Goal: Information Seeking & Learning: Stay updated

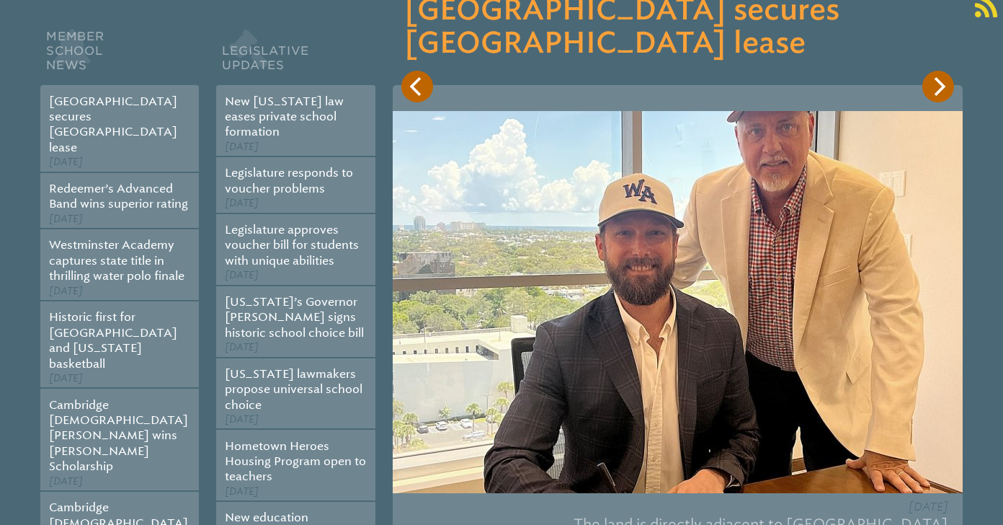
scroll to position [282, 0]
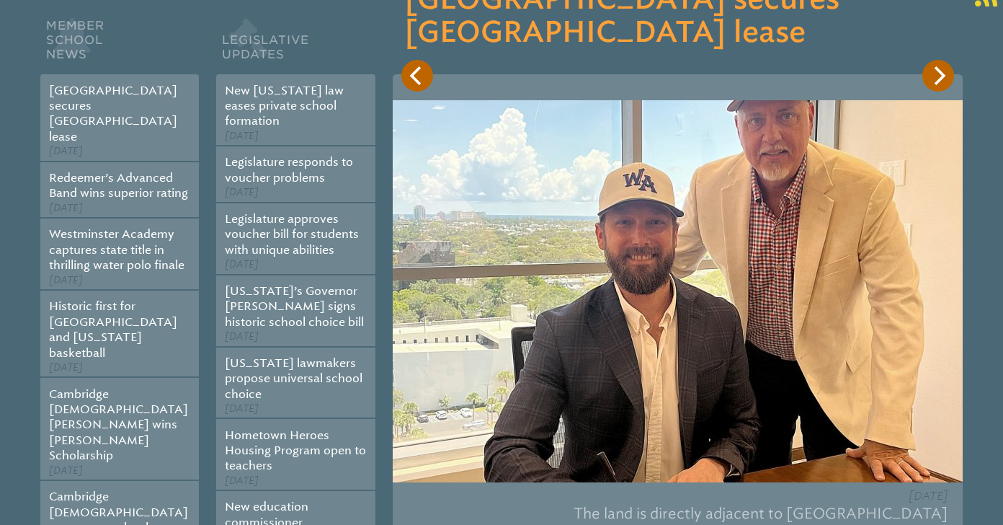
click at [932, 78] on icon "Next" at bounding box center [938, 75] width 19 height 19
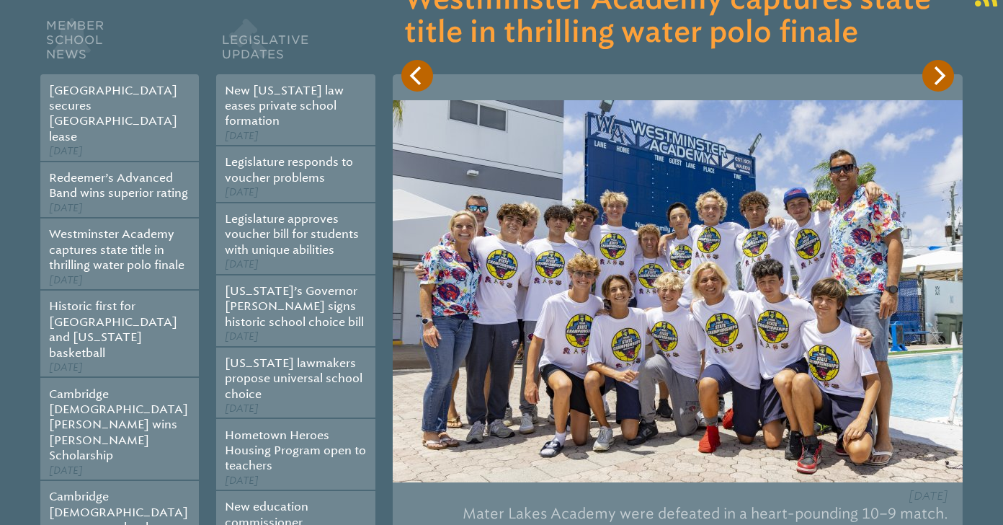
click at [932, 78] on icon "Next" at bounding box center [938, 75] width 19 height 19
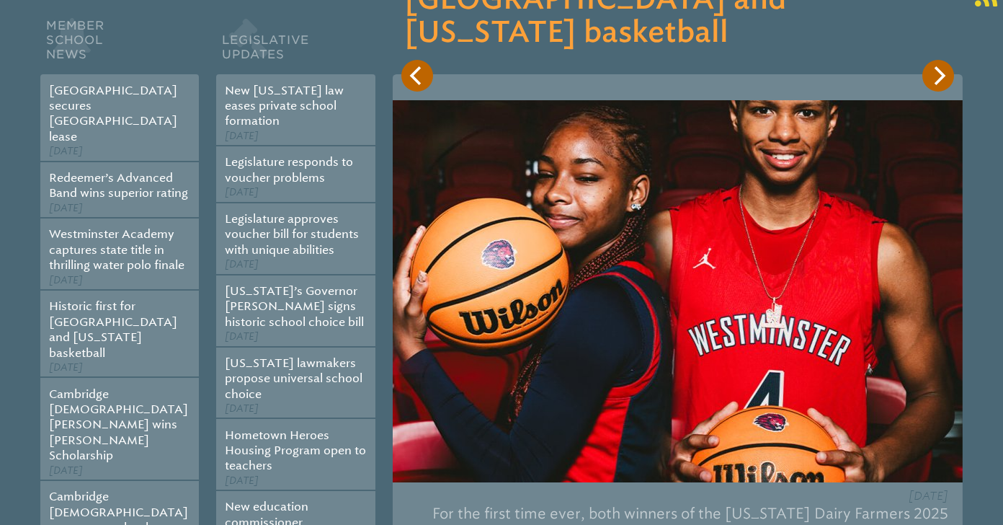
click at [829, 198] on div "[GEOGRAPHIC_DATA] secures [GEOGRAPHIC_DATA] lease [DATE] The land is directly a…" at bounding box center [678, 269] width 570 height 576
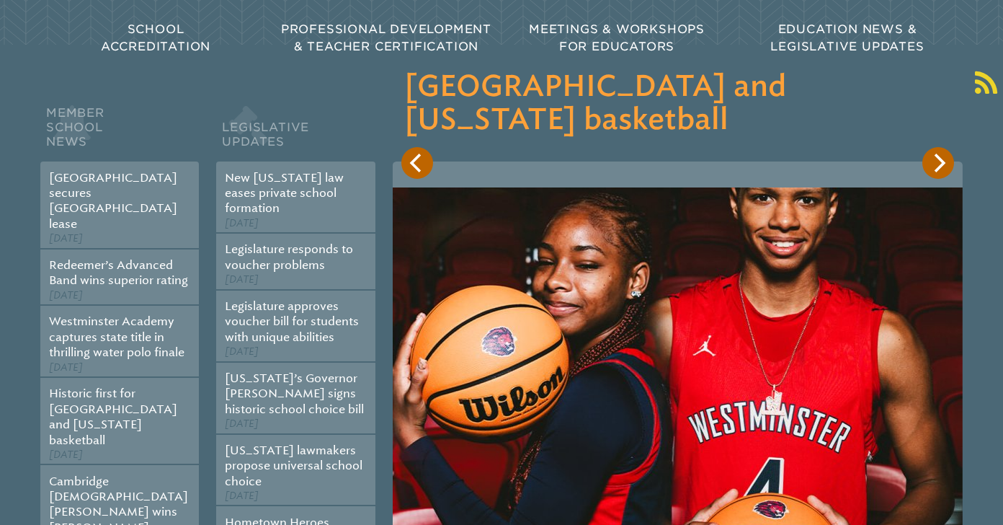
scroll to position [189, 0]
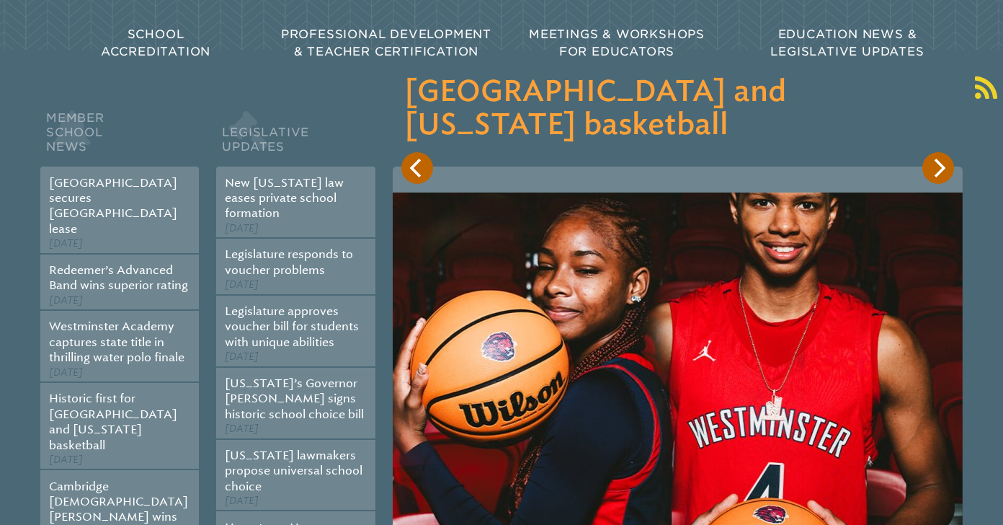
click at [937, 166] on icon "Next" at bounding box center [938, 168] width 19 height 19
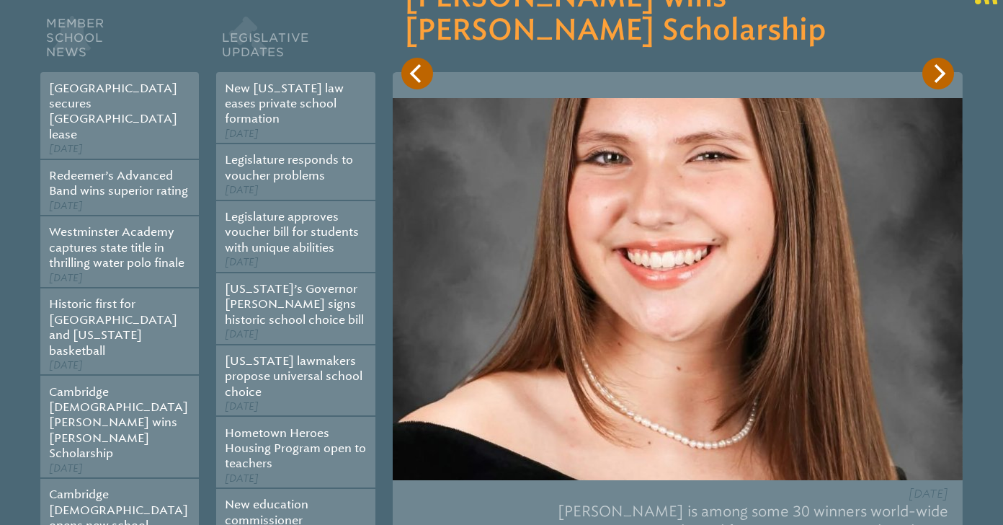
scroll to position [259, 0]
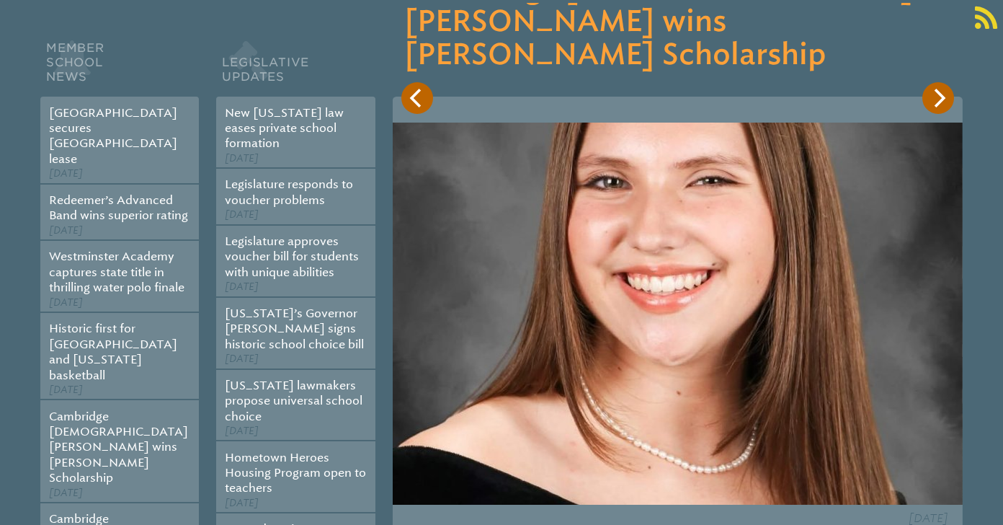
click at [945, 107] on icon "Next" at bounding box center [938, 98] width 19 height 19
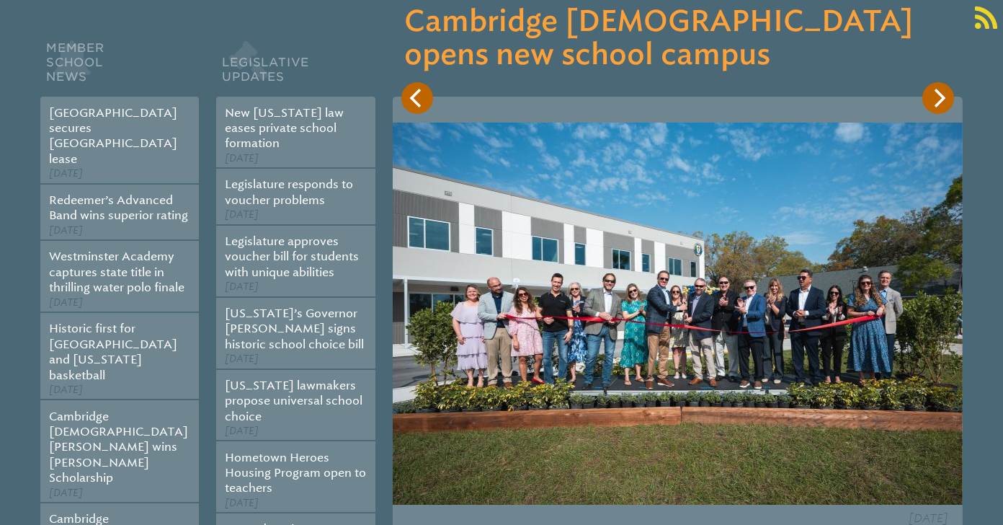
click at [945, 107] on button "Next" at bounding box center [938, 98] width 32 height 32
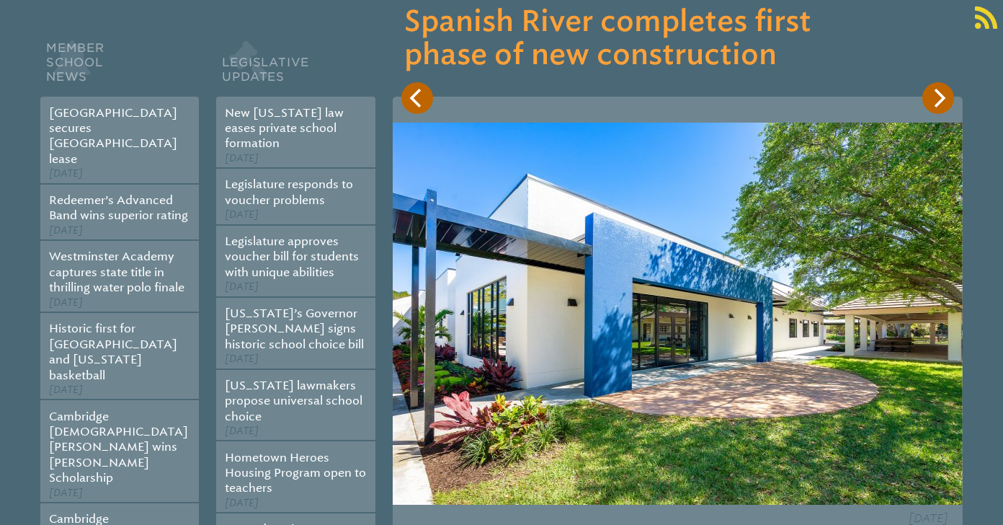
click at [945, 107] on button "Next" at bounding box center [938, 98] width 32 height 32
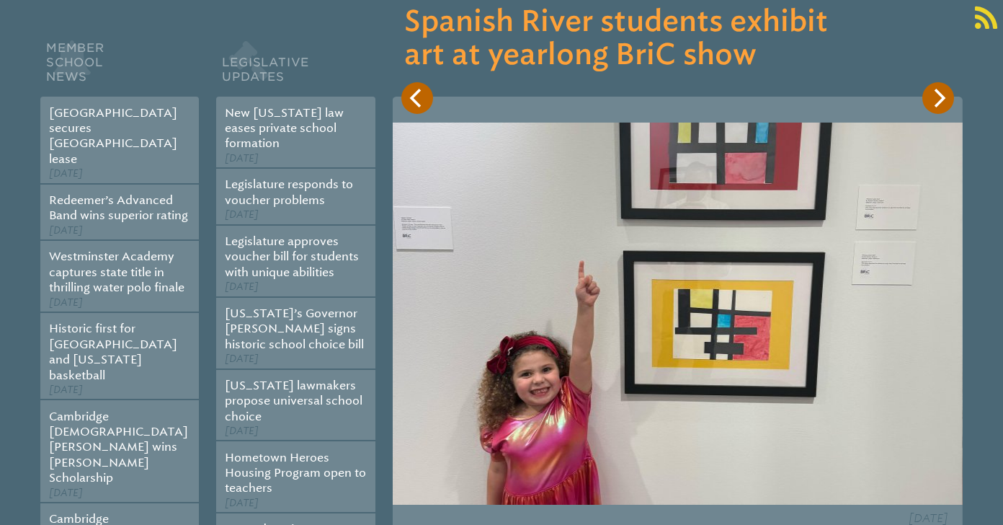
click at [943, 107] on icon "Next" at bounding box center [938, 98] width 19 height 19
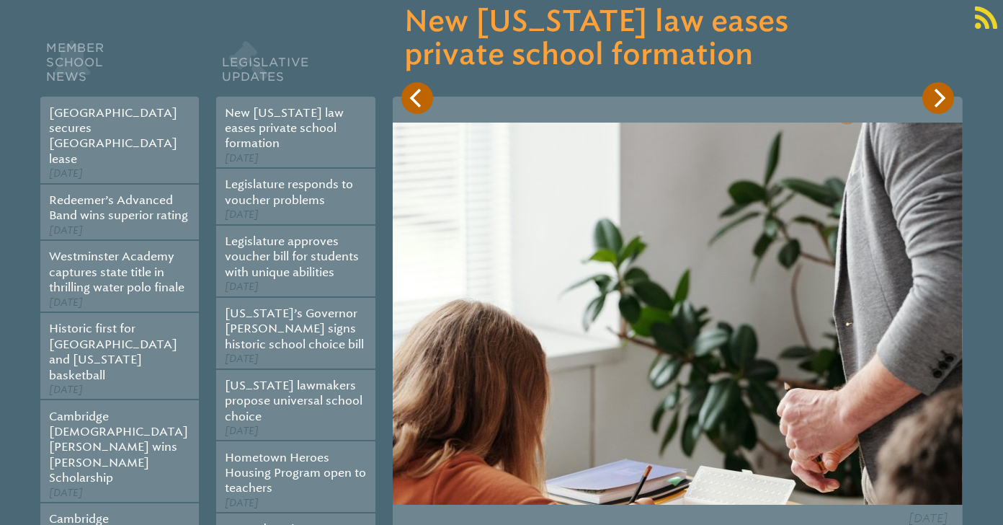
click at [943, 107] on icon "Next" at bounding box center [938, 98] width 19 height 19
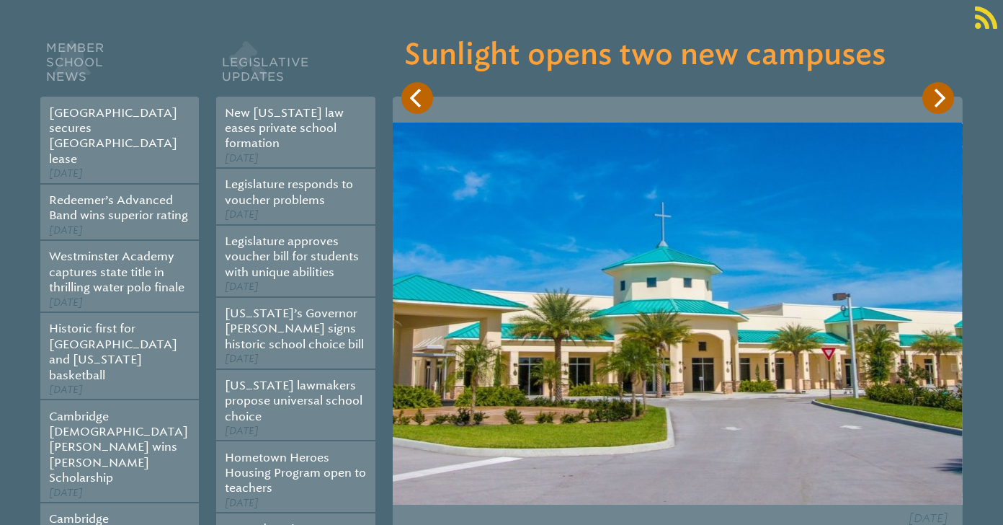
click at [943, 107] on icon "Next" at bounding box center [938, 98] width 19 height 19
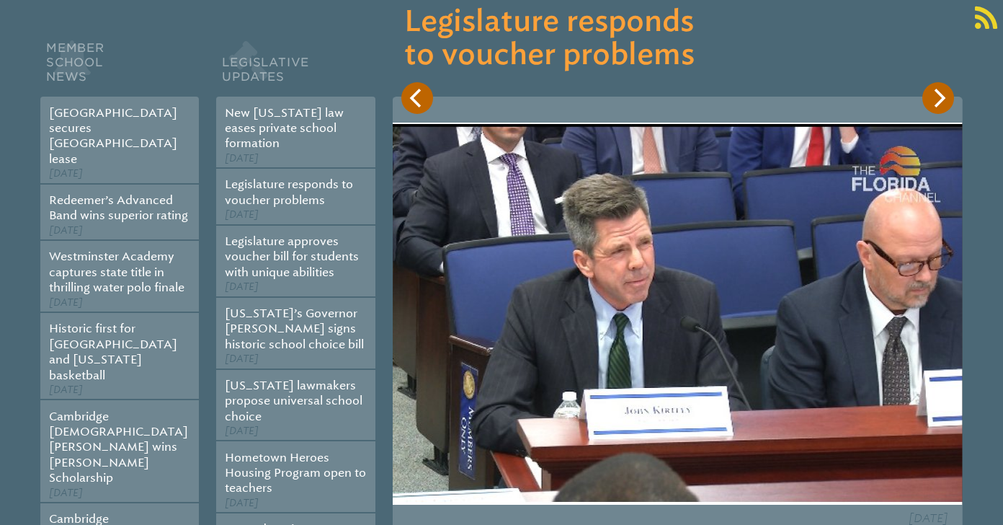
click at [943, 107] on icon "Next" at bounding box center [938, 98] width 19 height 19
